Goal: Task Accomplishment & Management: Use online tool/utility

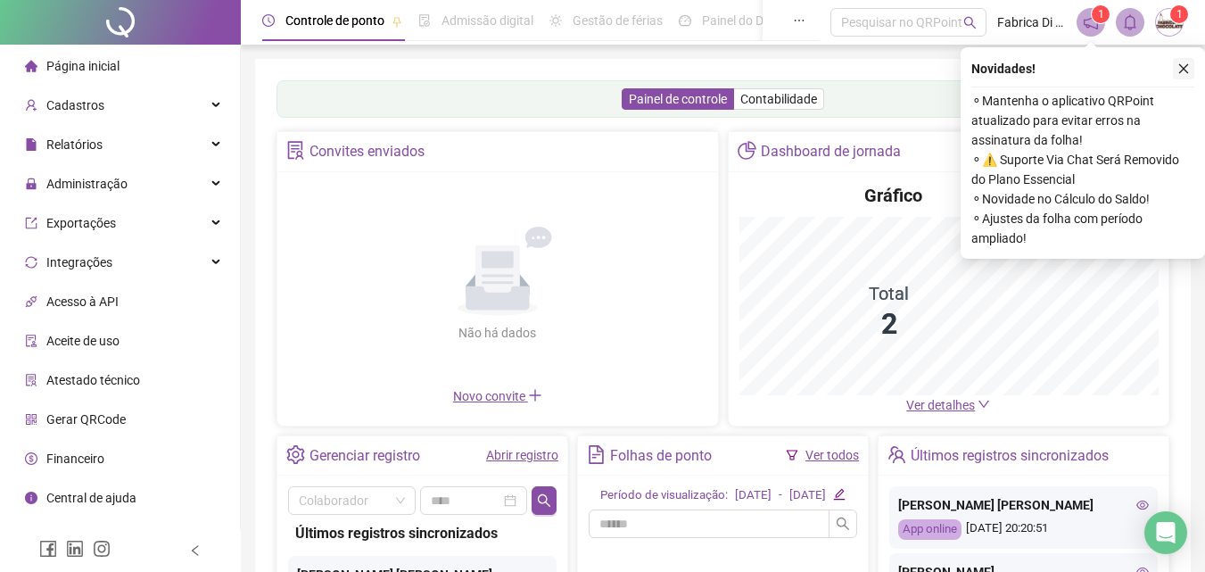
click at [1180, 67] on icon "close" at bounding box center [1184, 68] width 12 height 12
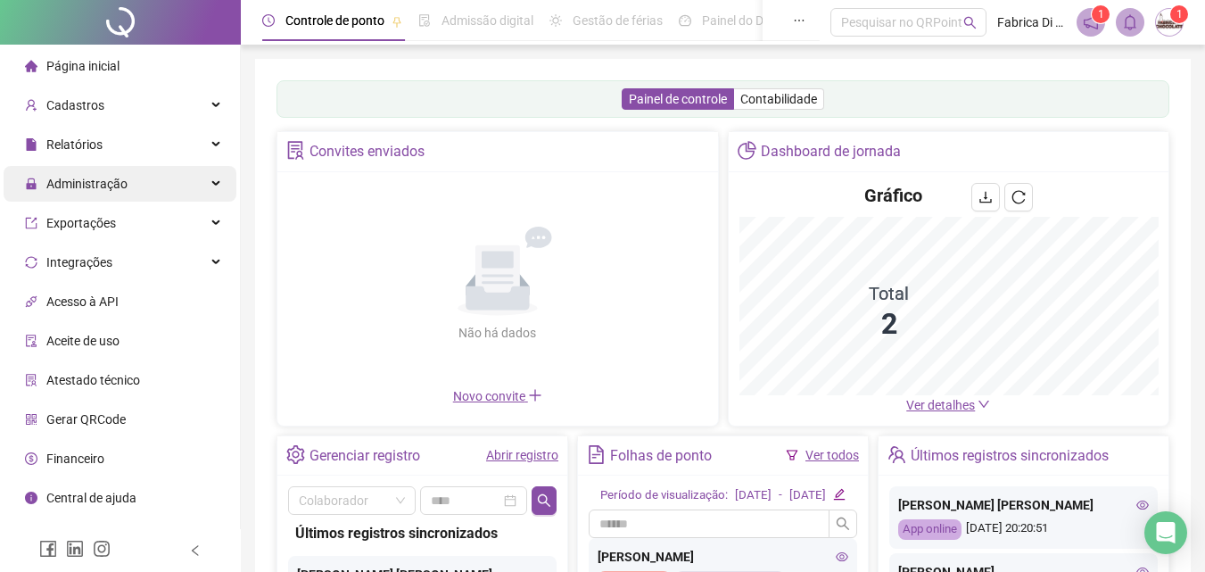
click at [104, 189] on span "Administração" at bounding box center [86, 184] width 81 height 14
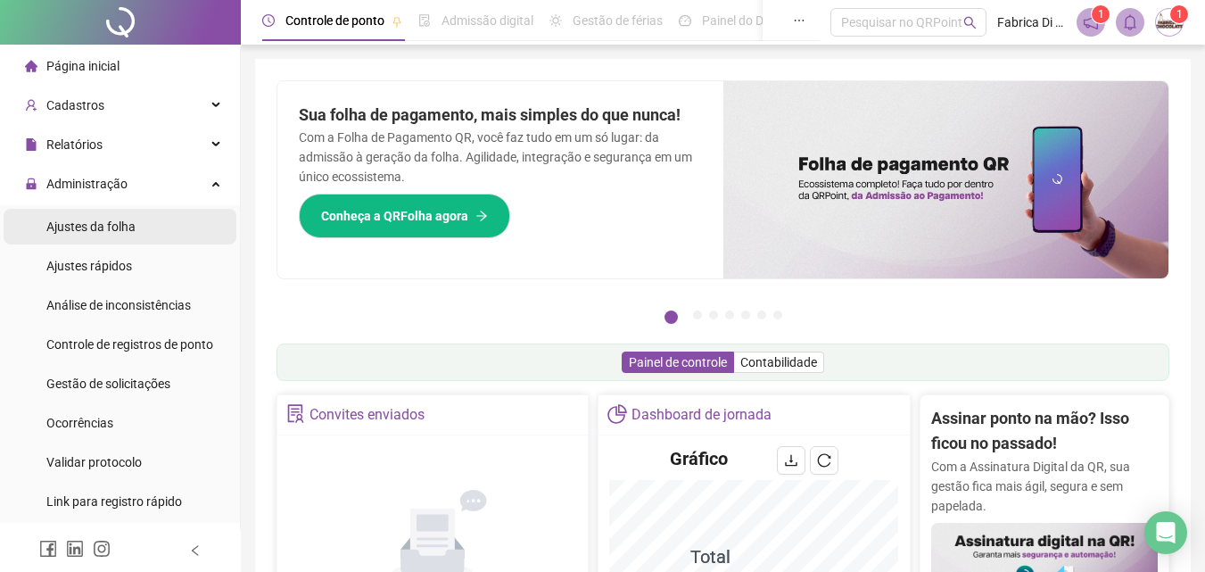
click at [117, 229] on span "Ajustes da folha" at bounding box center [90, 226] width 89 height 14
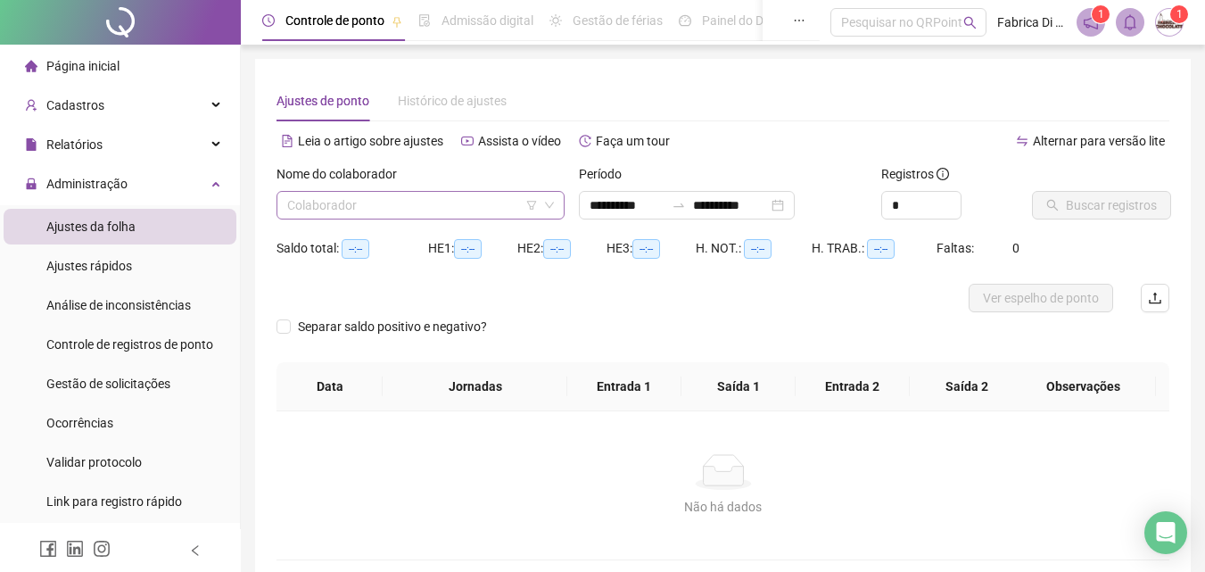
click at [369, 209] on input "search" at bounding box center [412, 205] width 251 height 27
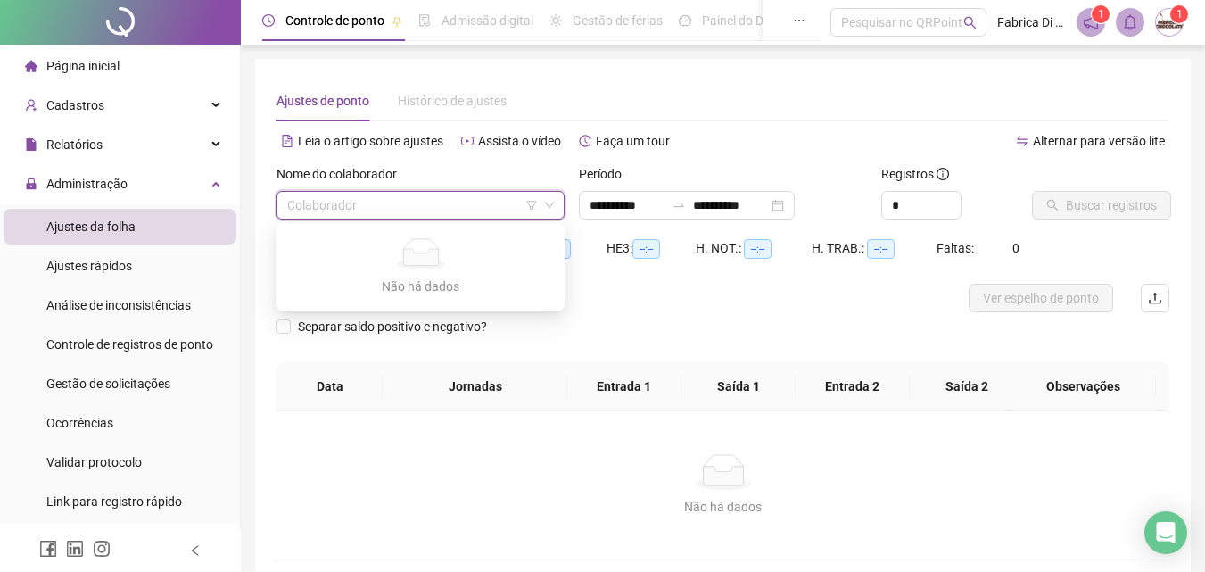
click at [374, 201] on input "search" at bounding box center [412, 205] width 251 height 27
type input "**********"
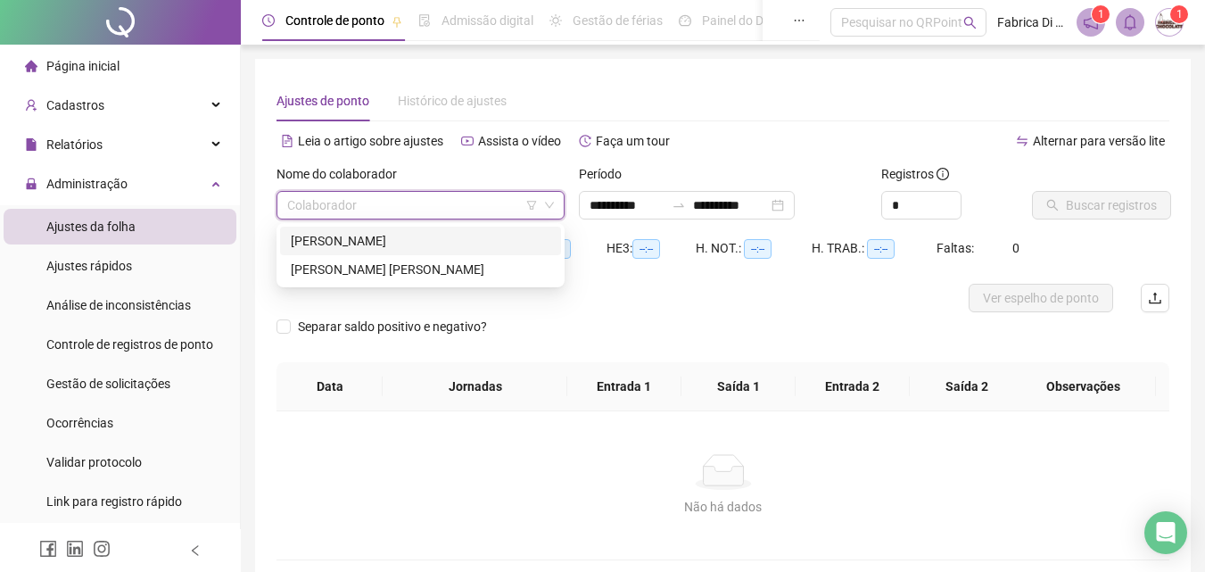
click at [381, 236] on div "[PERSON_NAME]" at bounding box center [421, 241] width 260 height 20
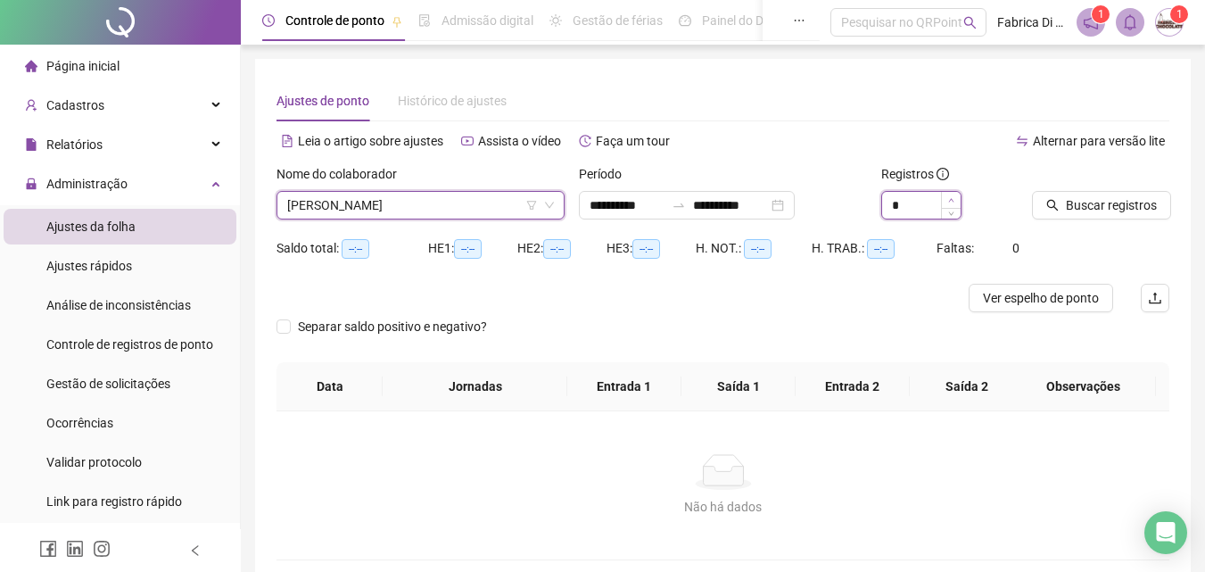
type input "*"
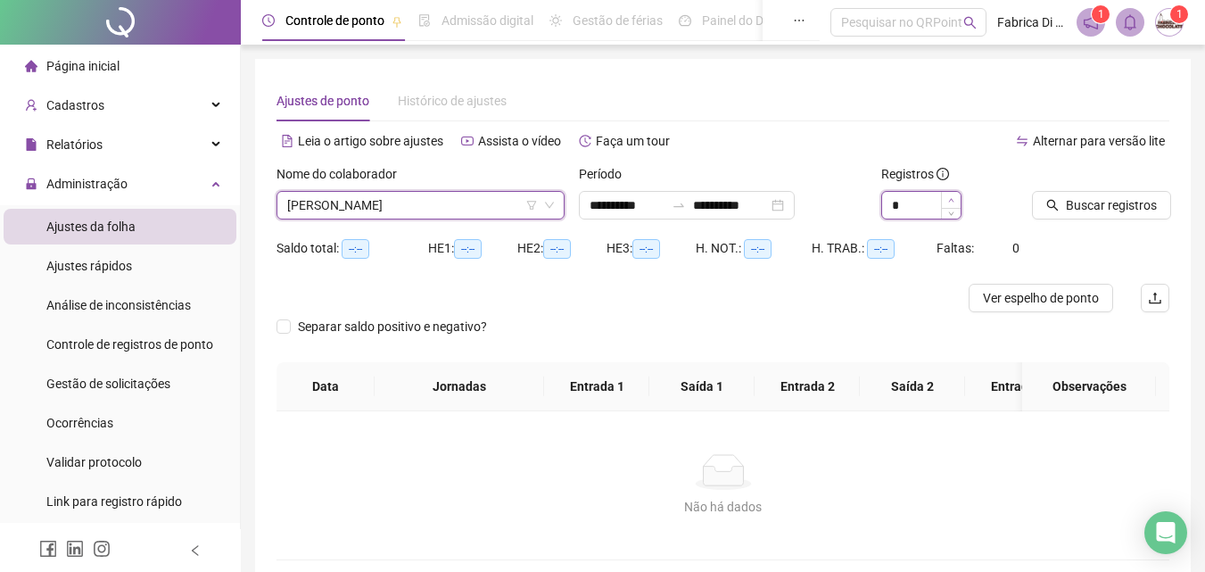
click at [954, 200] on icon "up" at bounding box center [951, 200] width 6 height 6
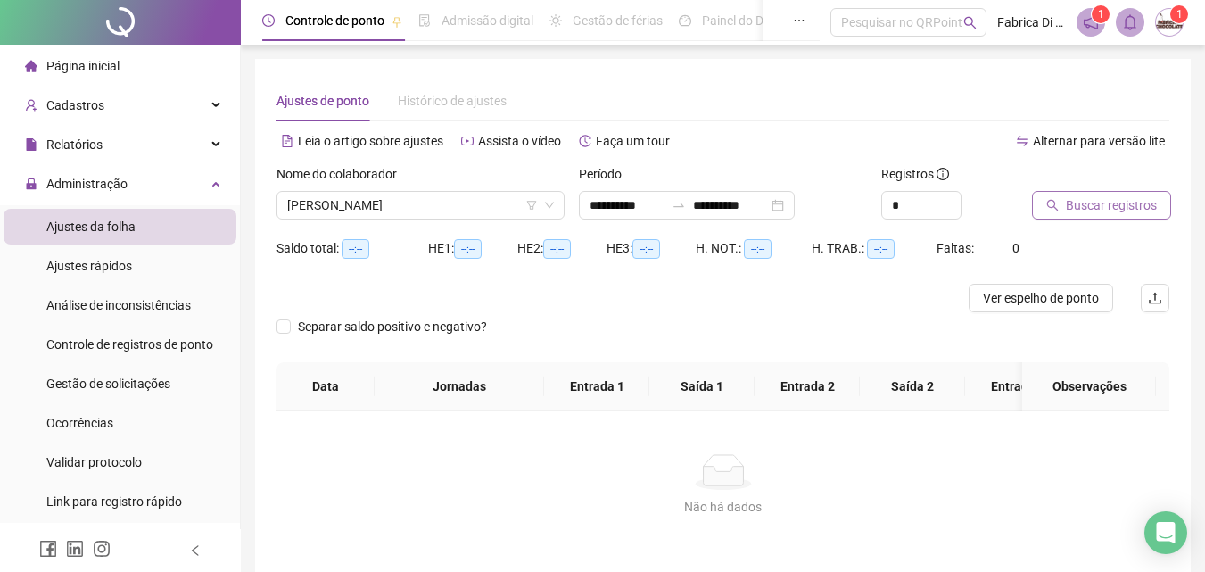
click at [1078, 201] on span "Buscar registros" at bounding box center [1111, 205] width 91 height 20
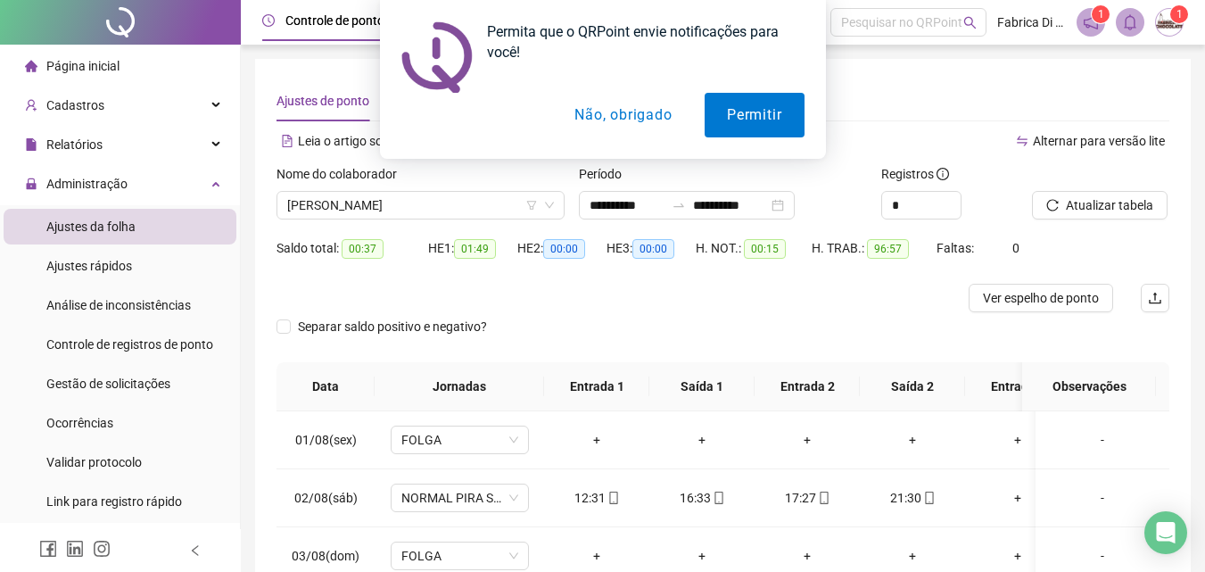
click at [648, 118] on button "Não, obrigado" at bounding box center [623, 115] width 142 height 45
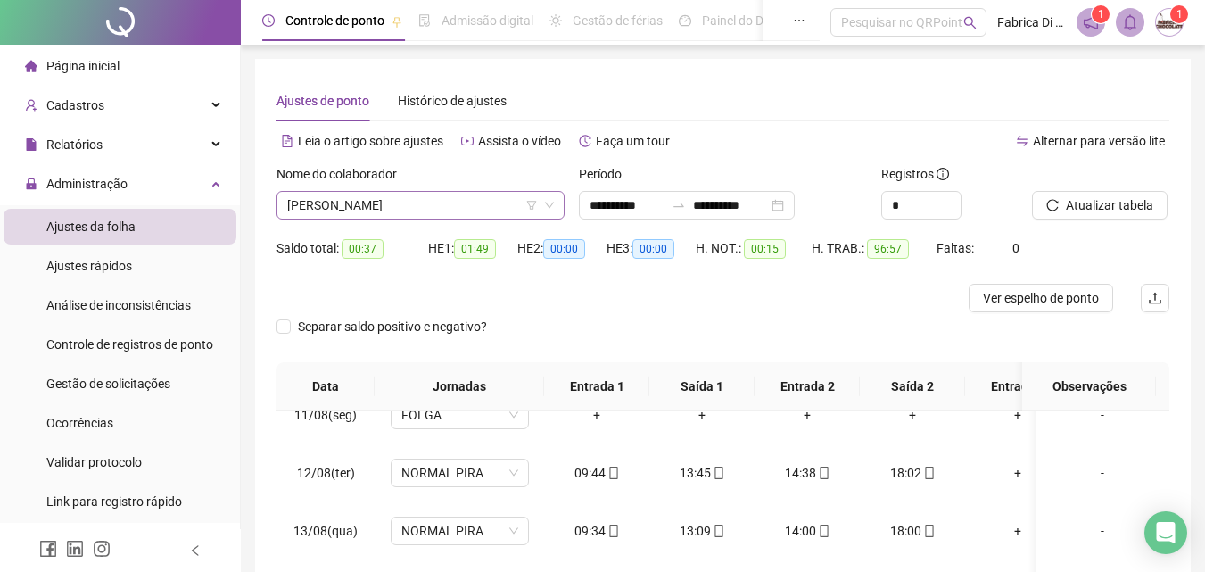
click at [434, 207] on span "[PERSON_NAME]" at bounding box center [420, 205] width 267 height 27
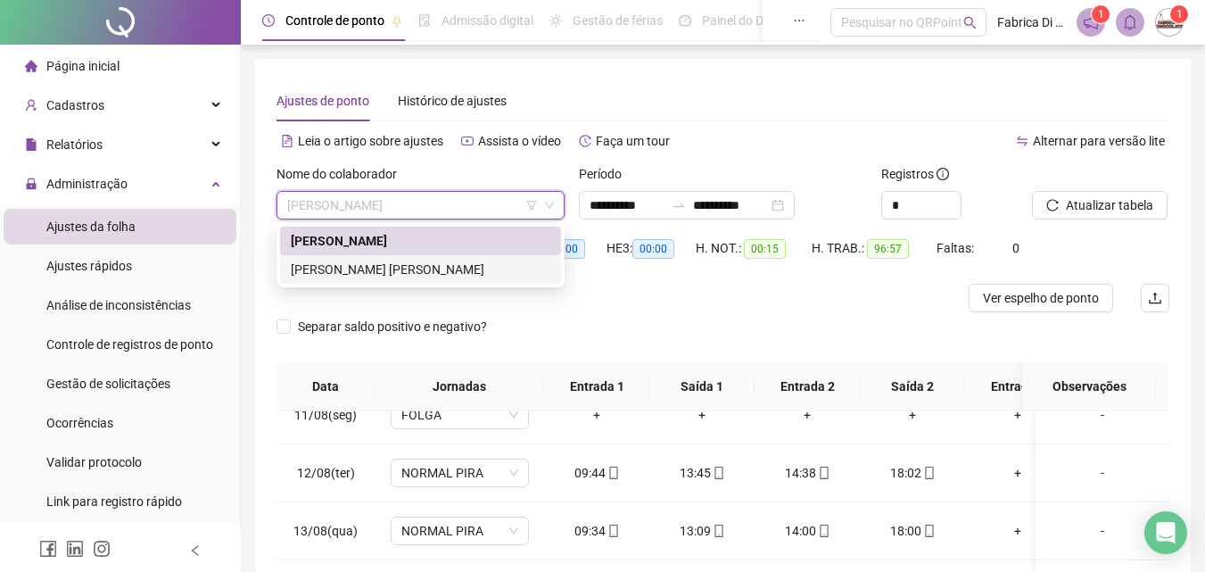
click at [397, 265] on div "[PERSON_NAME] [PERSON_NAME]" at bounding box center [421, 270] width 260 height 20
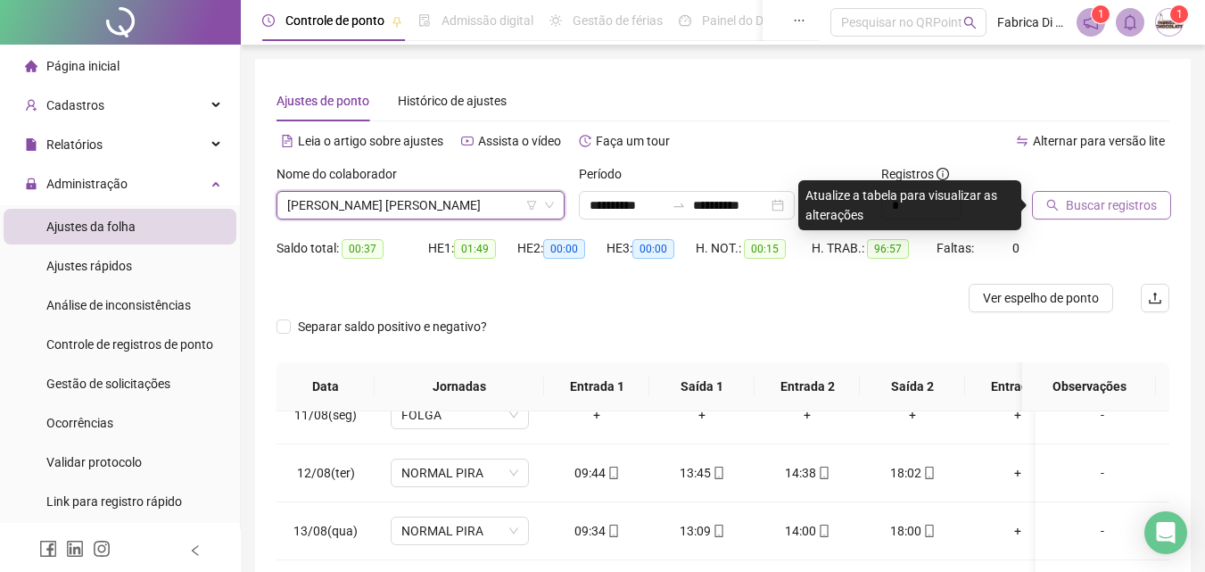
click at [1079, 206] on span "Buscar registros" at bounding box center [1111, 205] width 91 height 20
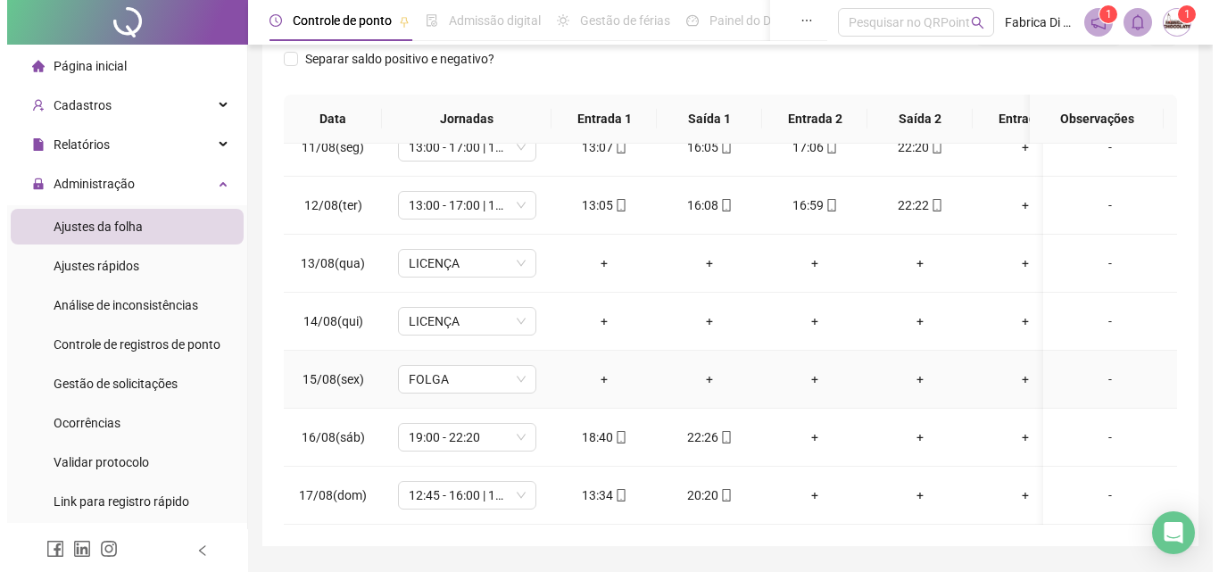
scroll to position [318, 0]
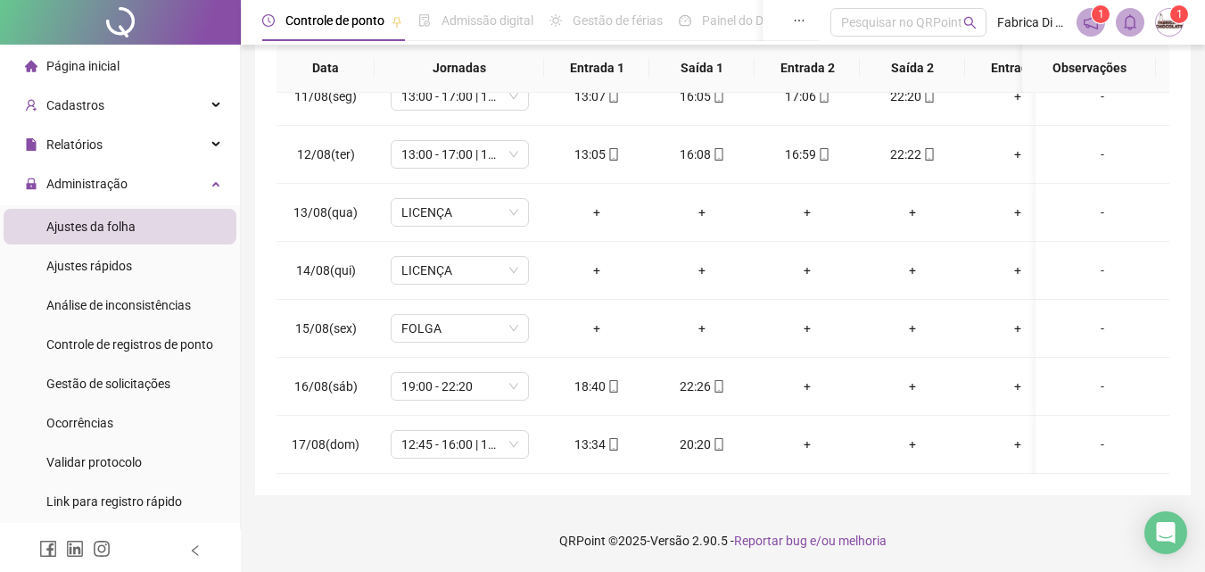
click at [1177, 21] on span "1" at bounding box center [1180, 14] width 6 height 18
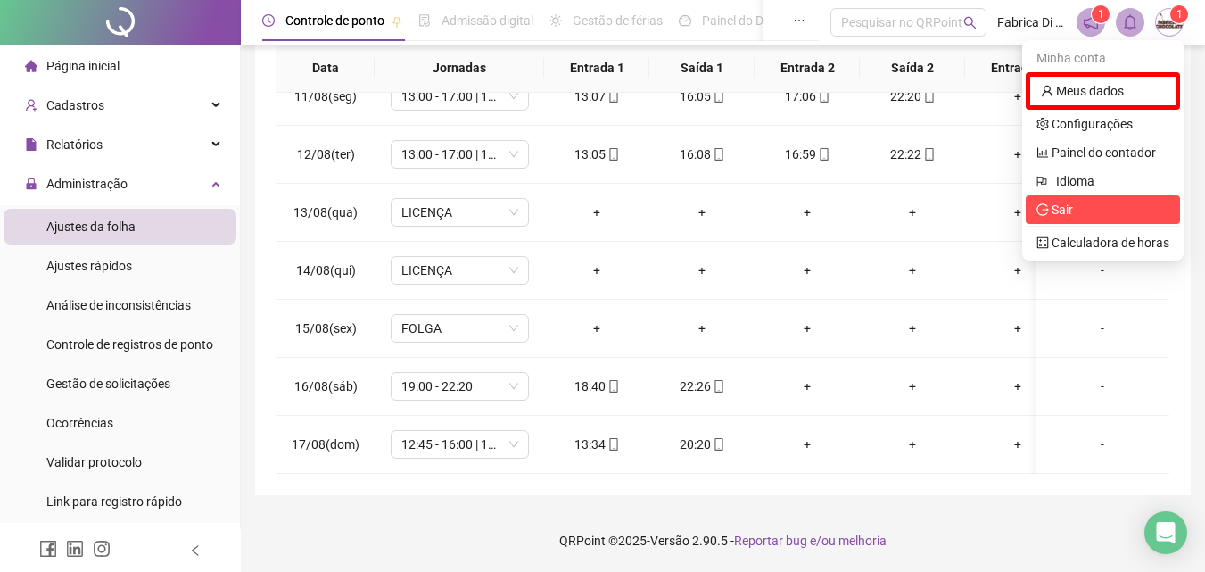
click at [1084, 211] on span "Sair" at bounding box center [1103, 210] width 133 height 20
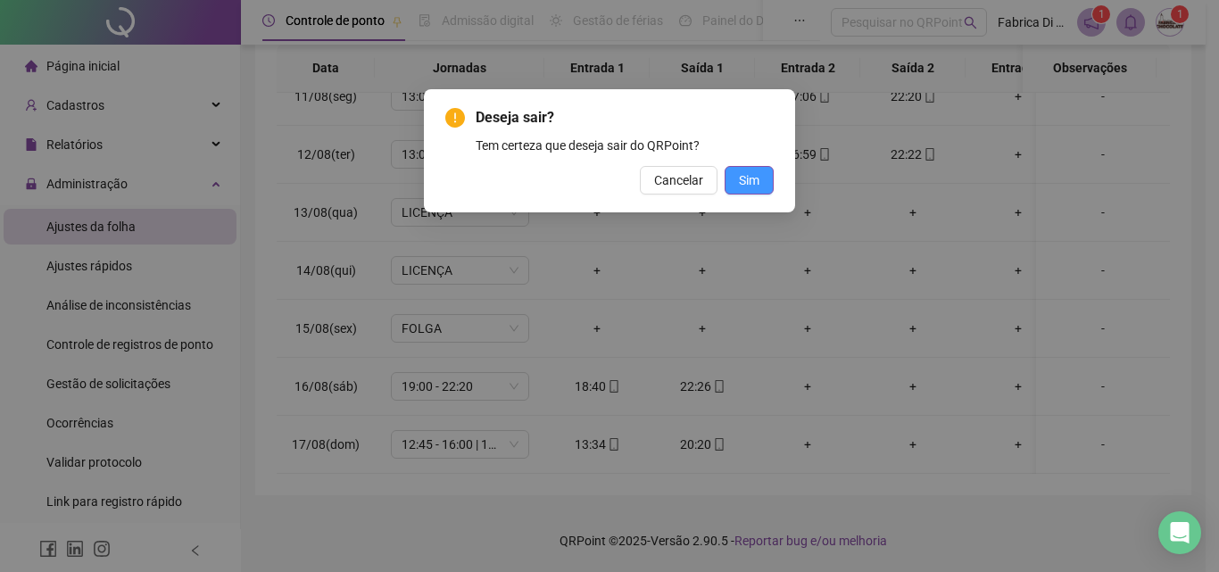
click at [748, 177] on span "Sim" at bounding box center [749, 180] width 21 height 20
